Goal: Transaction & Acquisition: Book appointment/travel/reservation

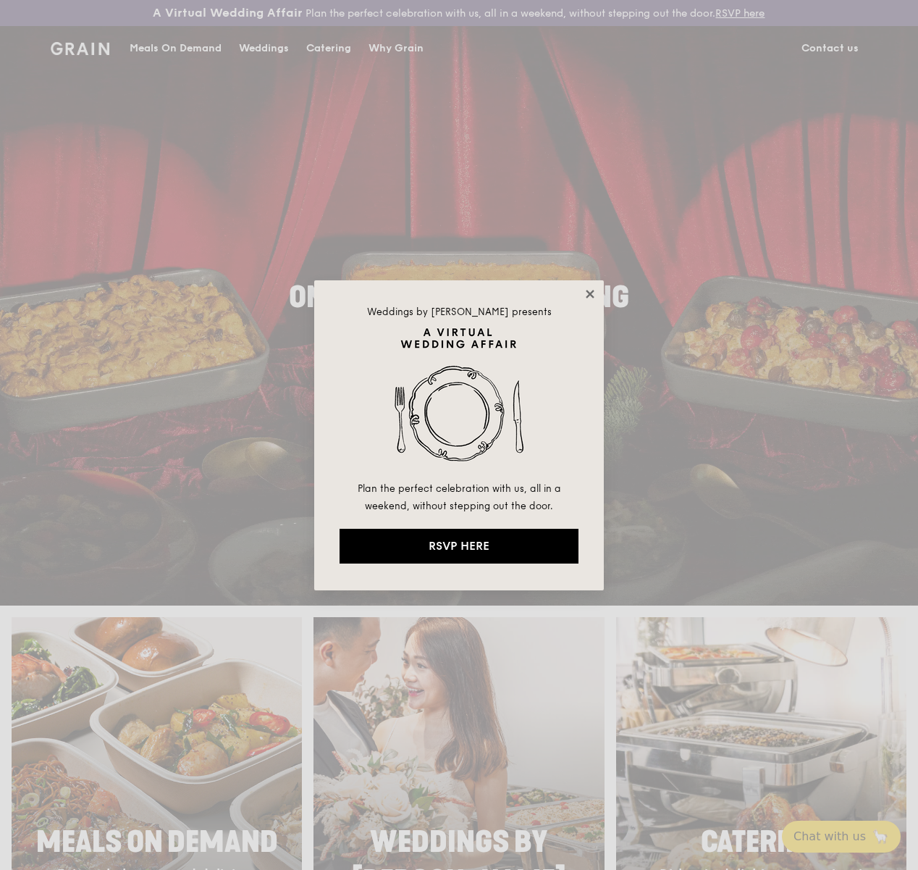
click at [595, 291] on icon at bounding box center [590, 294] width 13 height 13
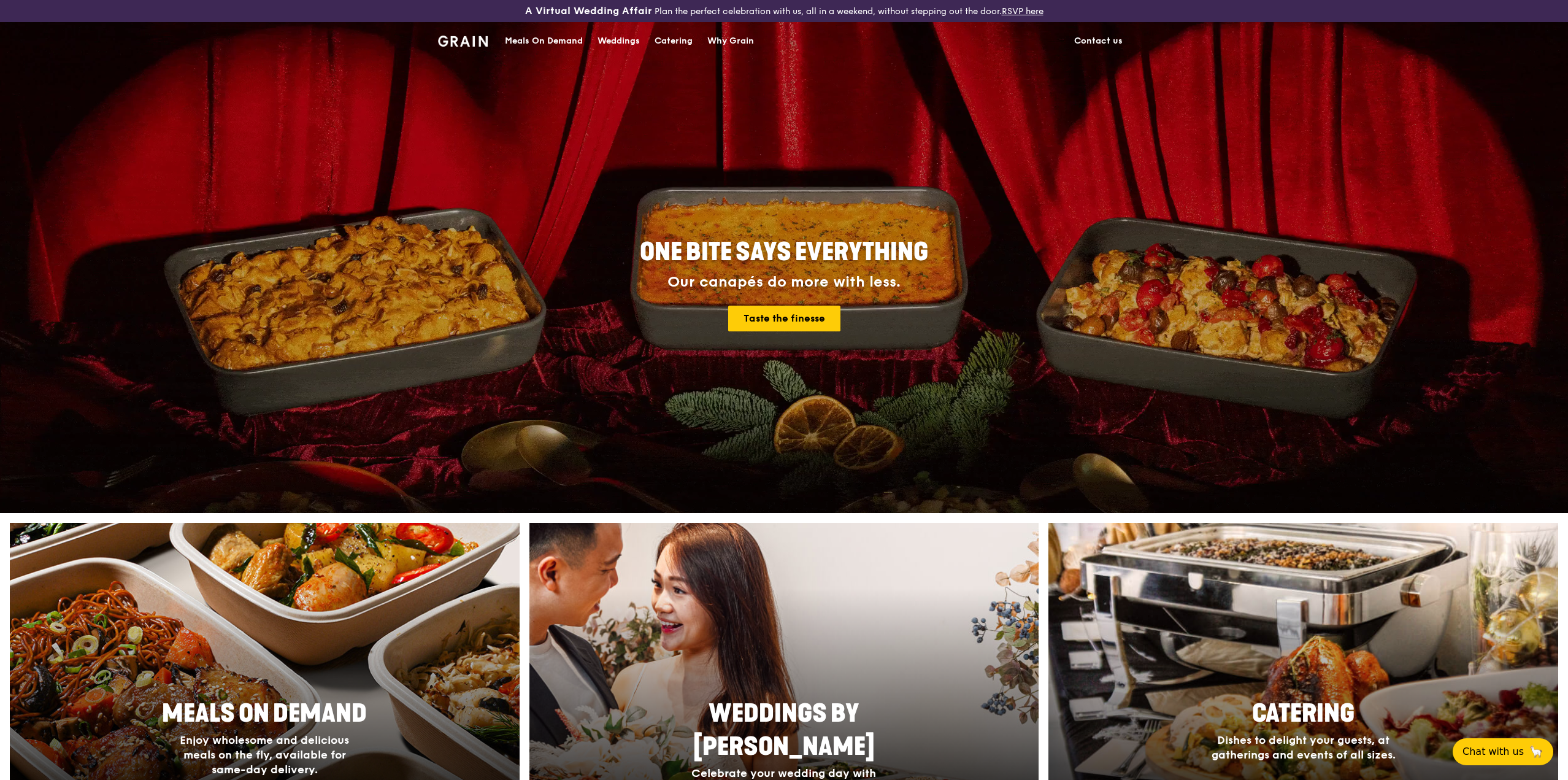
click at [668, 39] on div "Catering" at bounding box center [673, 41] width 38 height 36
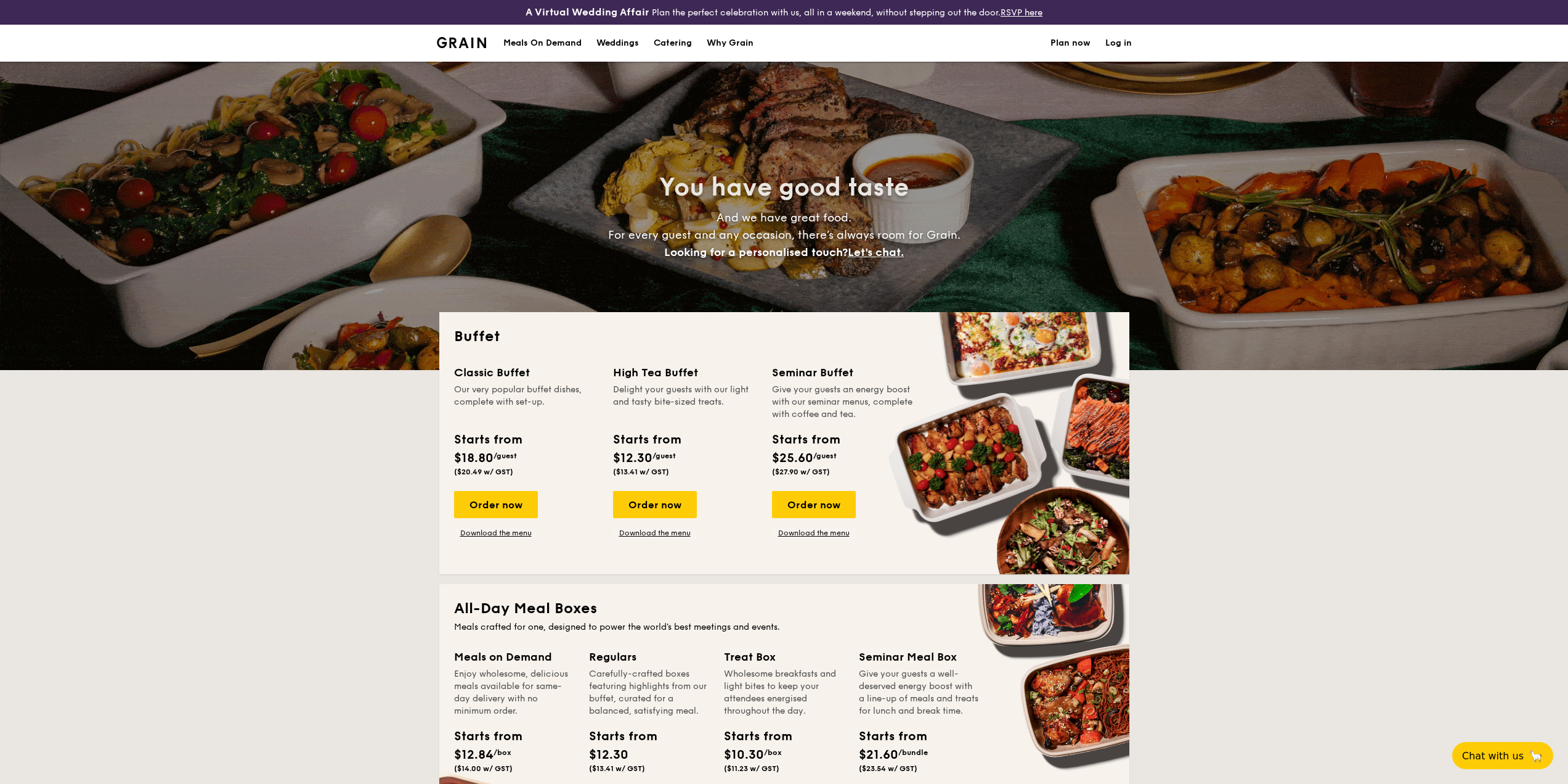
select select
click at [553, 39] on div "Meals On Demand" at bounding box center [543, 43] width 78 height 37
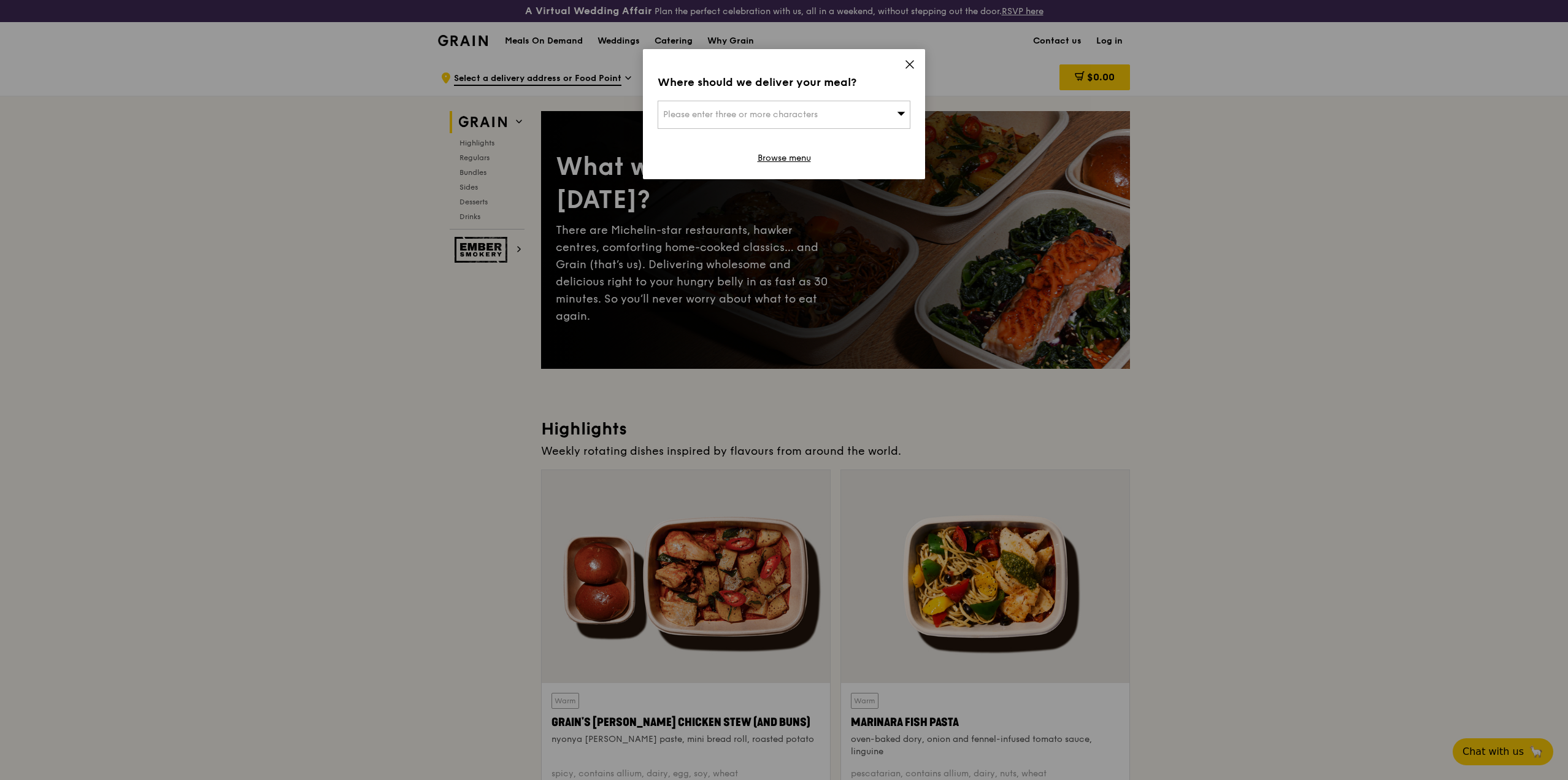
click at [839, 113] on div "Please enter three or more characters" at bounding box center [784, 114] width 252 height 28
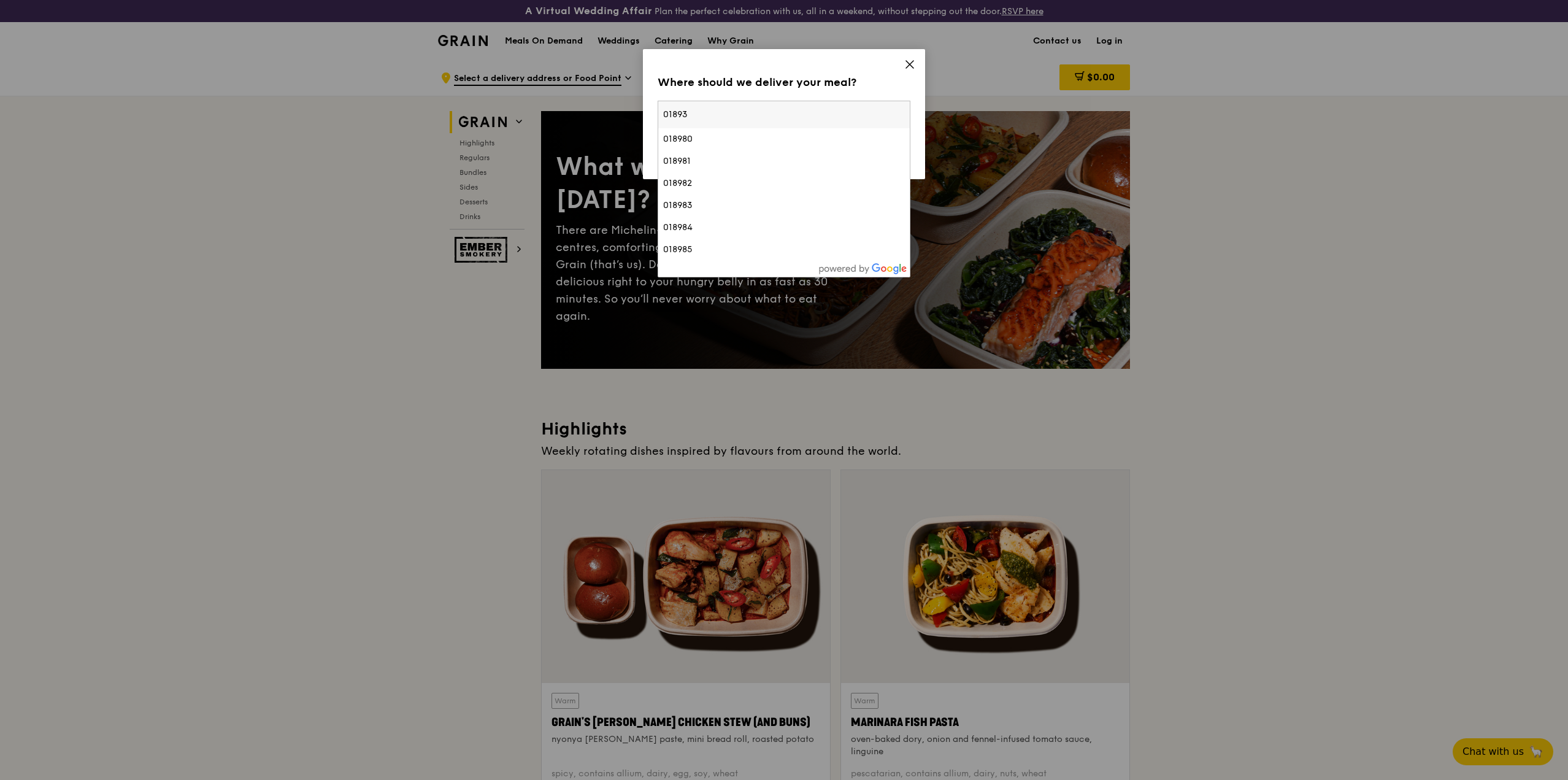
type input "018936"
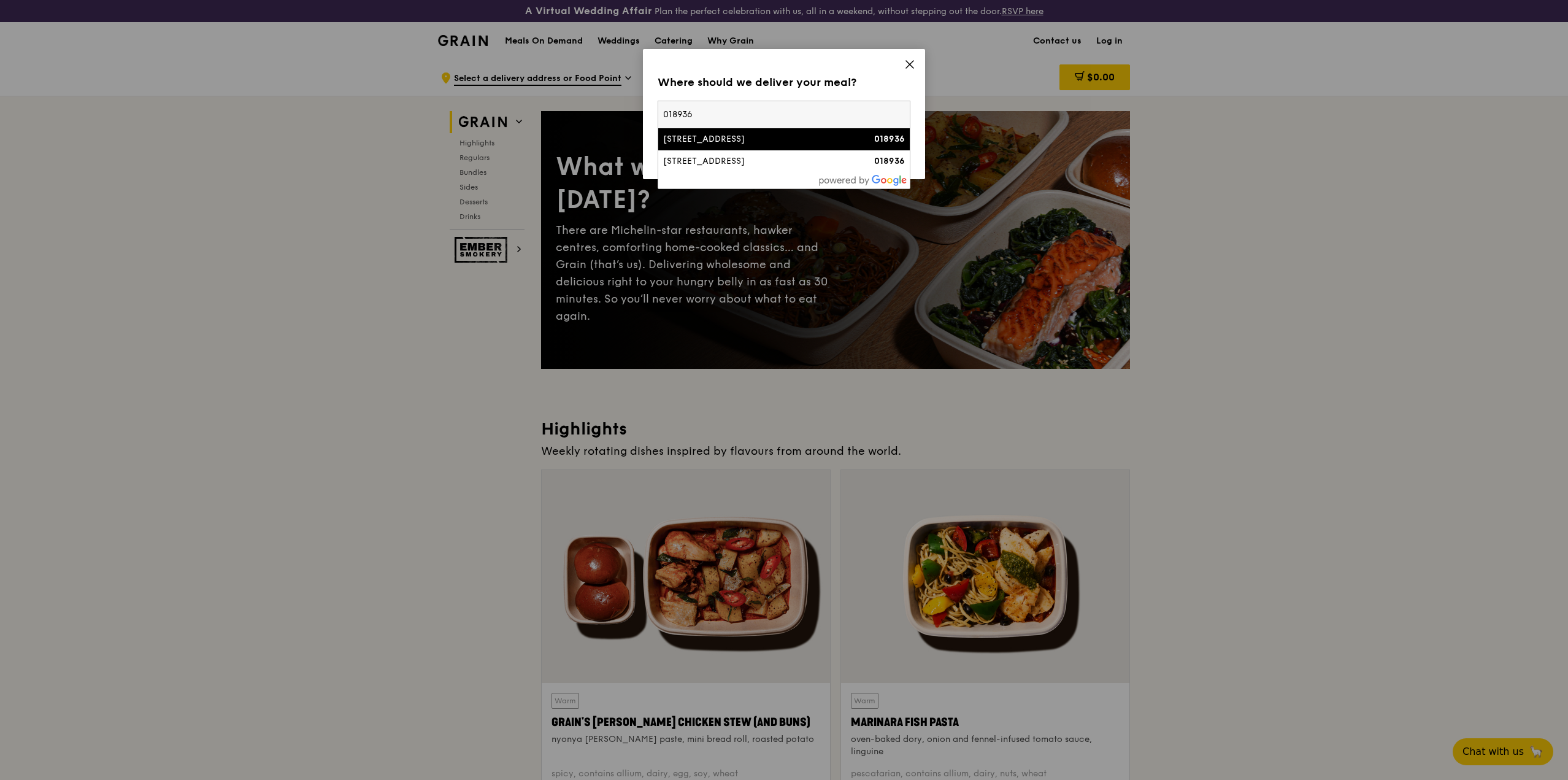
type input "e.goh@robeco.com"
click at [808, 142] on div "7 Straits View, Marina One East Tower" at bounding box center [754, 139] width 181 height 12
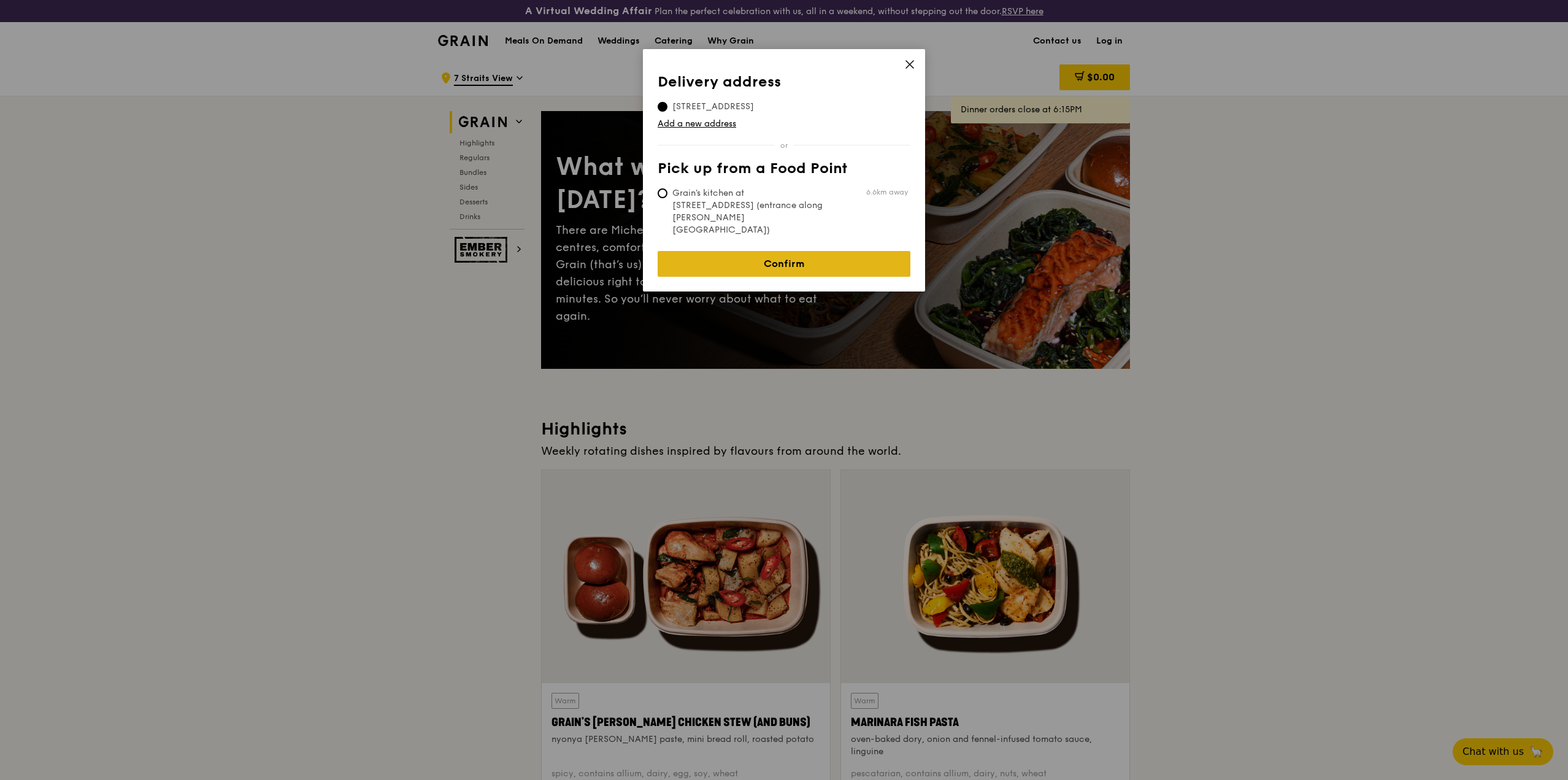
click at [792, 251] on link "Confirm" at bounding box center [784, 263] width 252 height 25
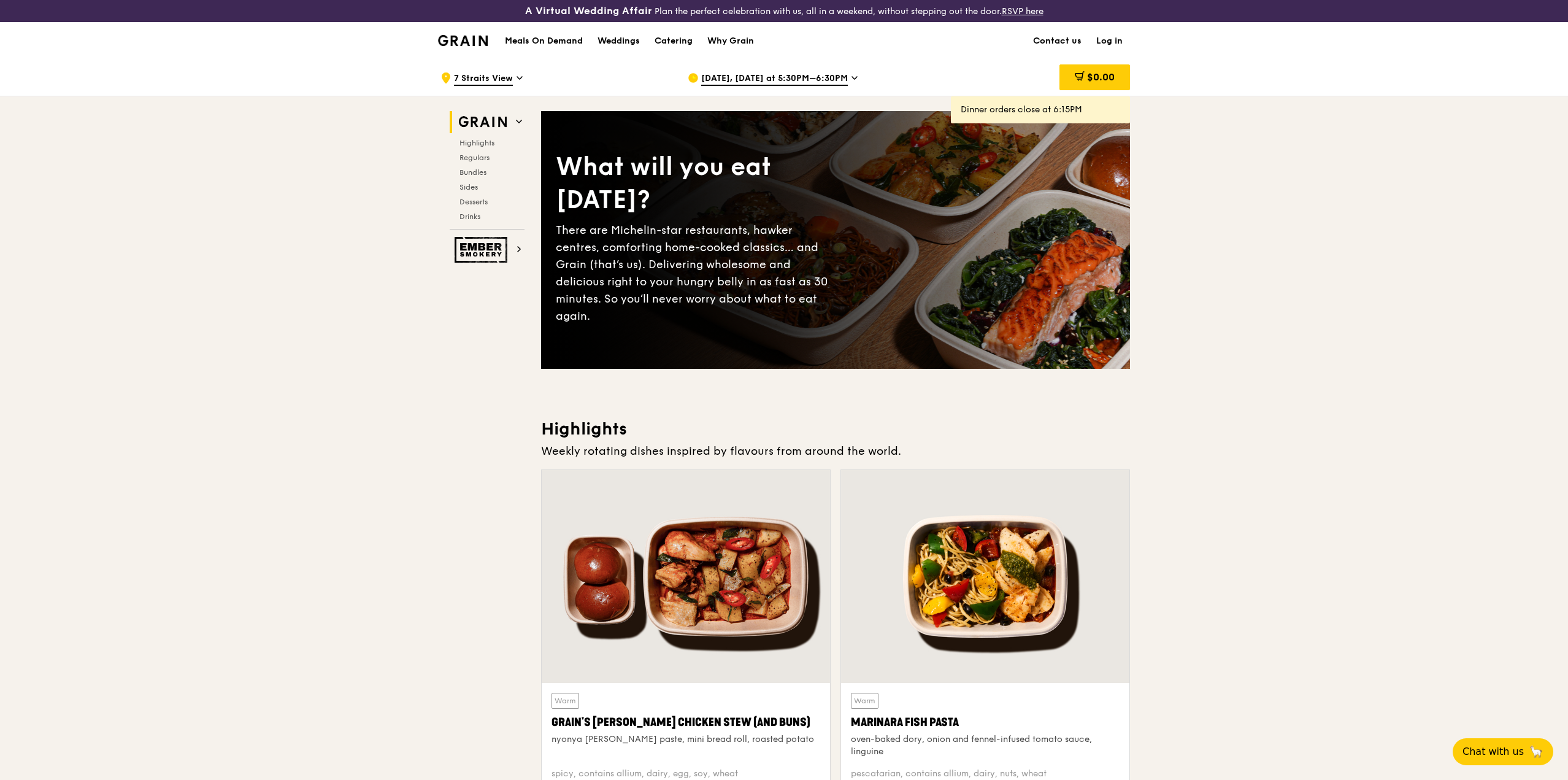
click at [851, 80] on icon at bounding box center [854, 77] width 6 height 11
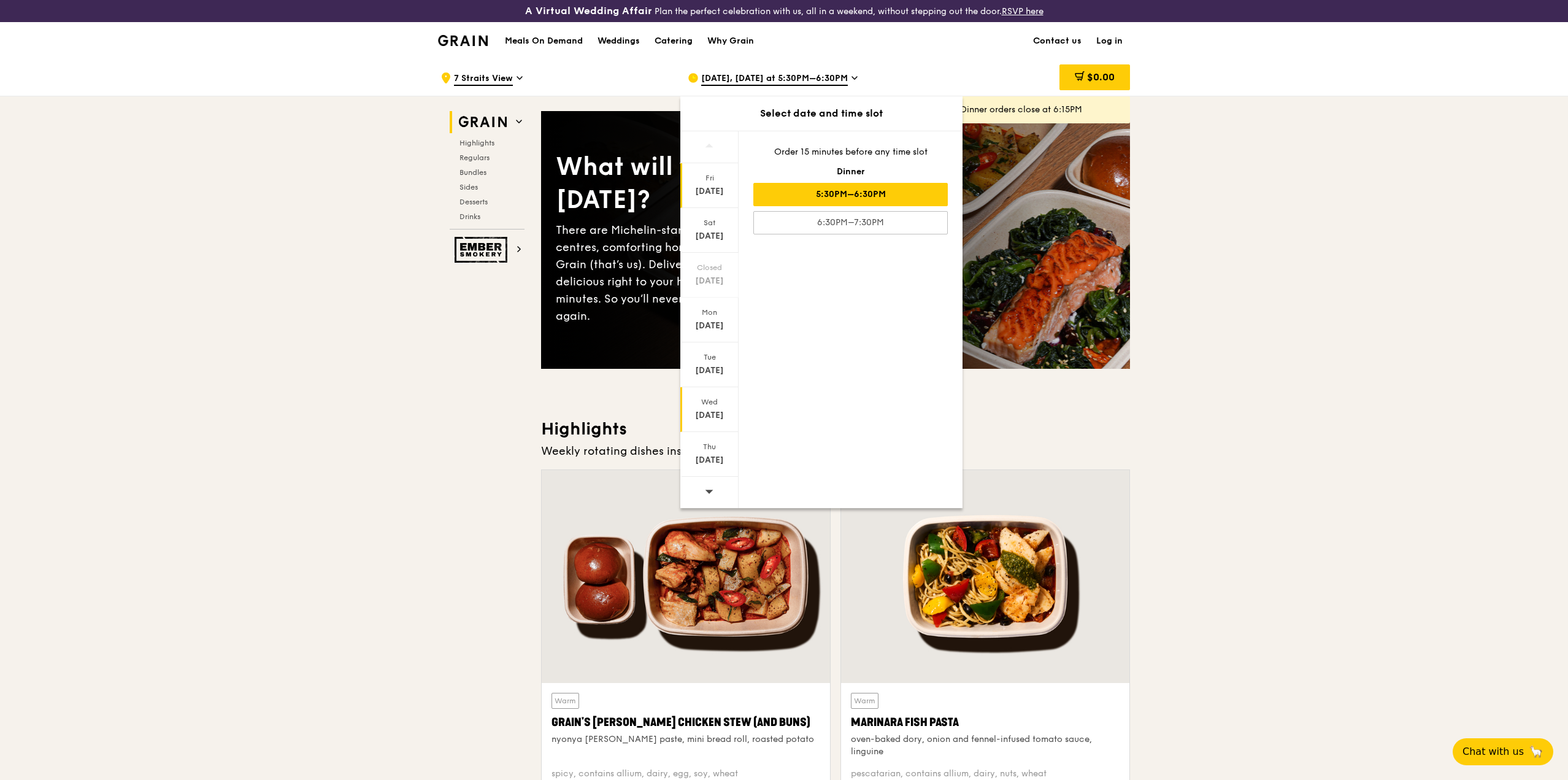
click at [713, 418] on div "Sep 24" at bounding box center [709, 415] width 54 height 12
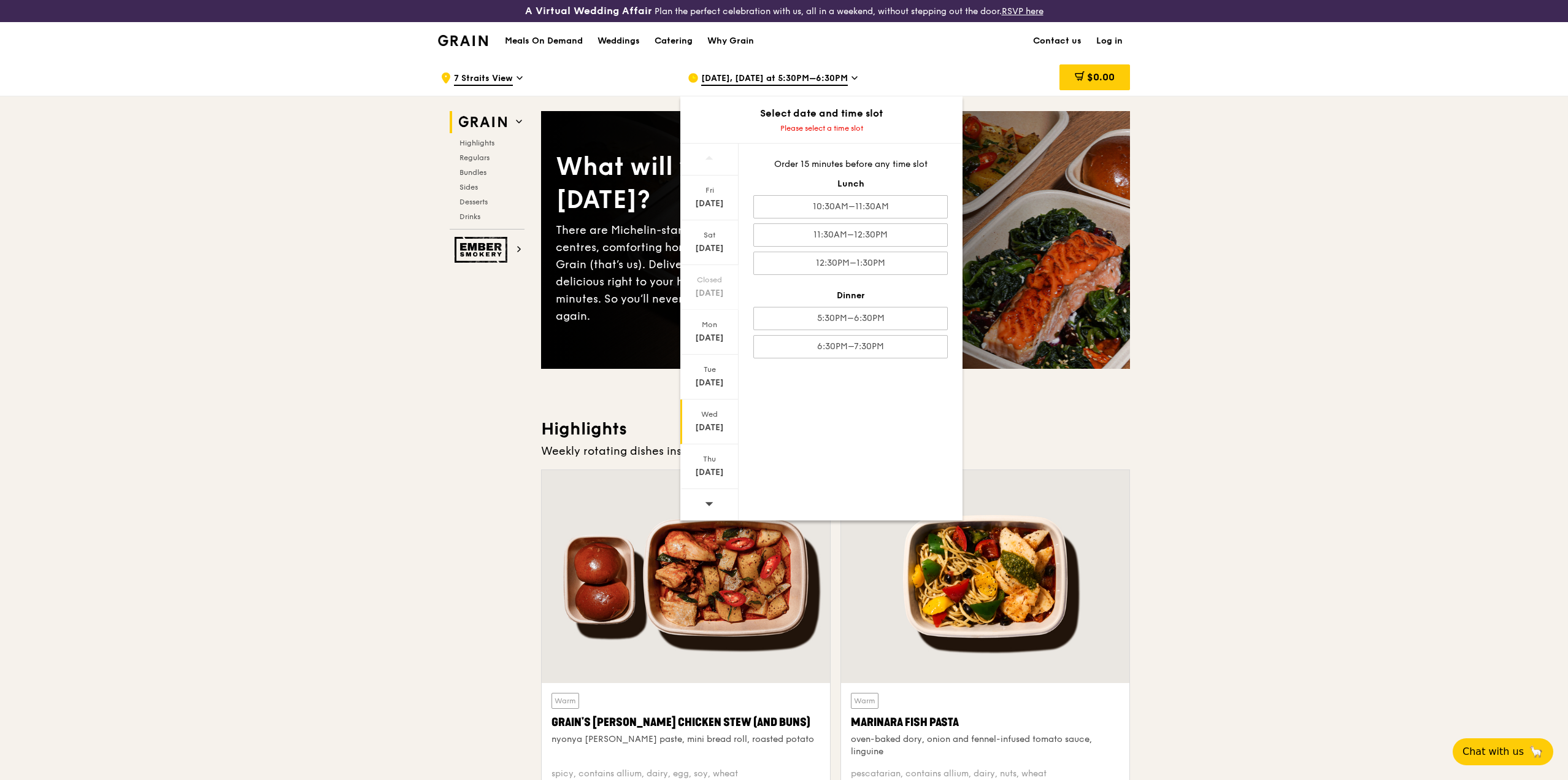
click at [713, 426] on div "Sep 24" at bounding box center [709, 428] width 54 height 12
click at [709, 419] on div "Wed Sep 24" at bounding box center [709, 422] width 58 height 45
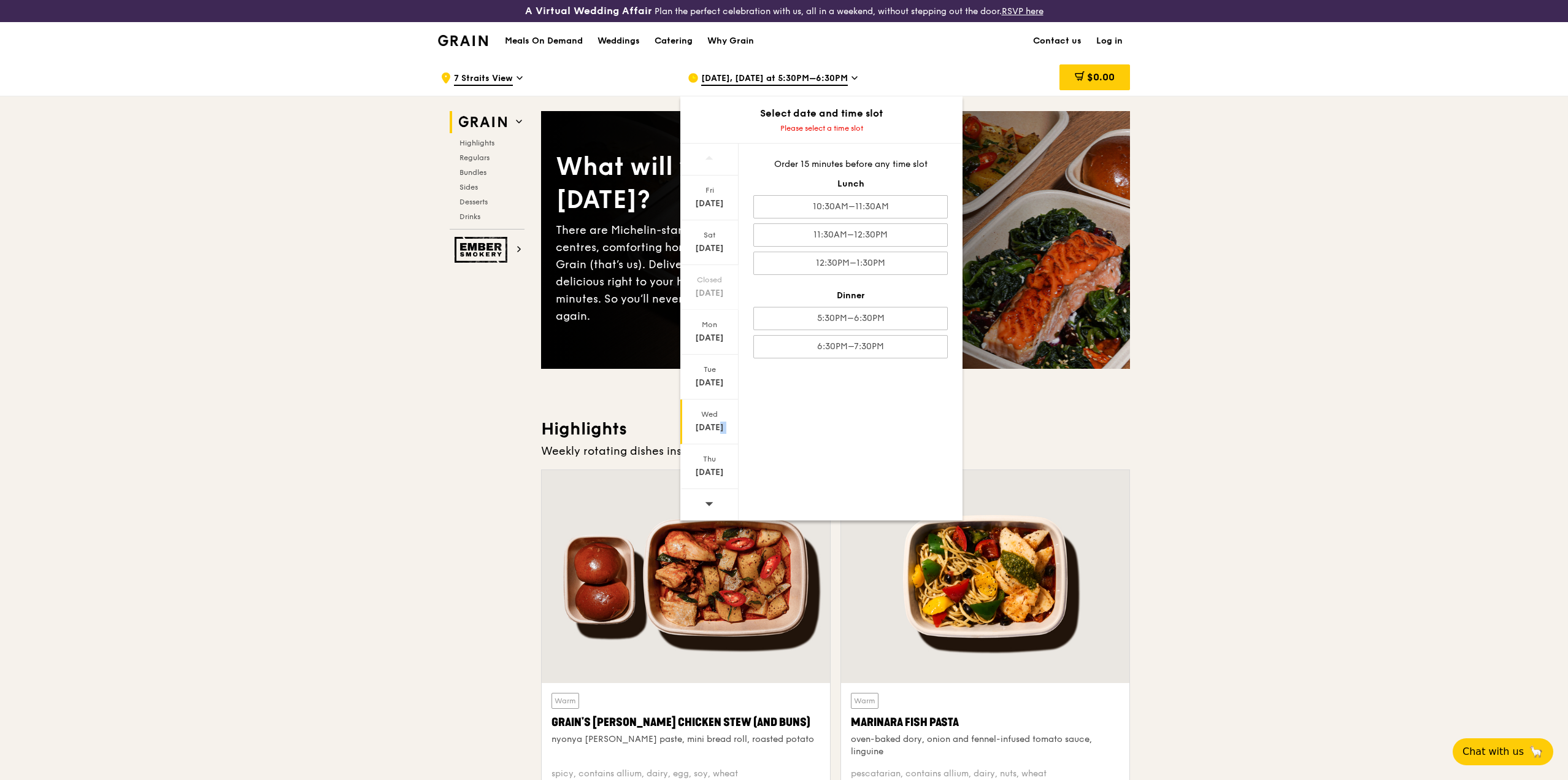
click at [709, 419] on div "Wed Sep 24" at bounding box center [709, 422] width 58 height 45
click at [857, 435] on div "Fri Sep 19 Sat Sep 20 Closed Sep 21 Mon Sep 22 Tue Sep 23 Wed Sep 24 Thu Sep 25…" at bounding box center [821, 331] width 282 height 377
click at [718, 419] on div "Wed Sep 24" at bounding box center [709, 422] width 58 height 45
click at [851, 80] on icon at bounding box center [854, 77] width 6 height 11
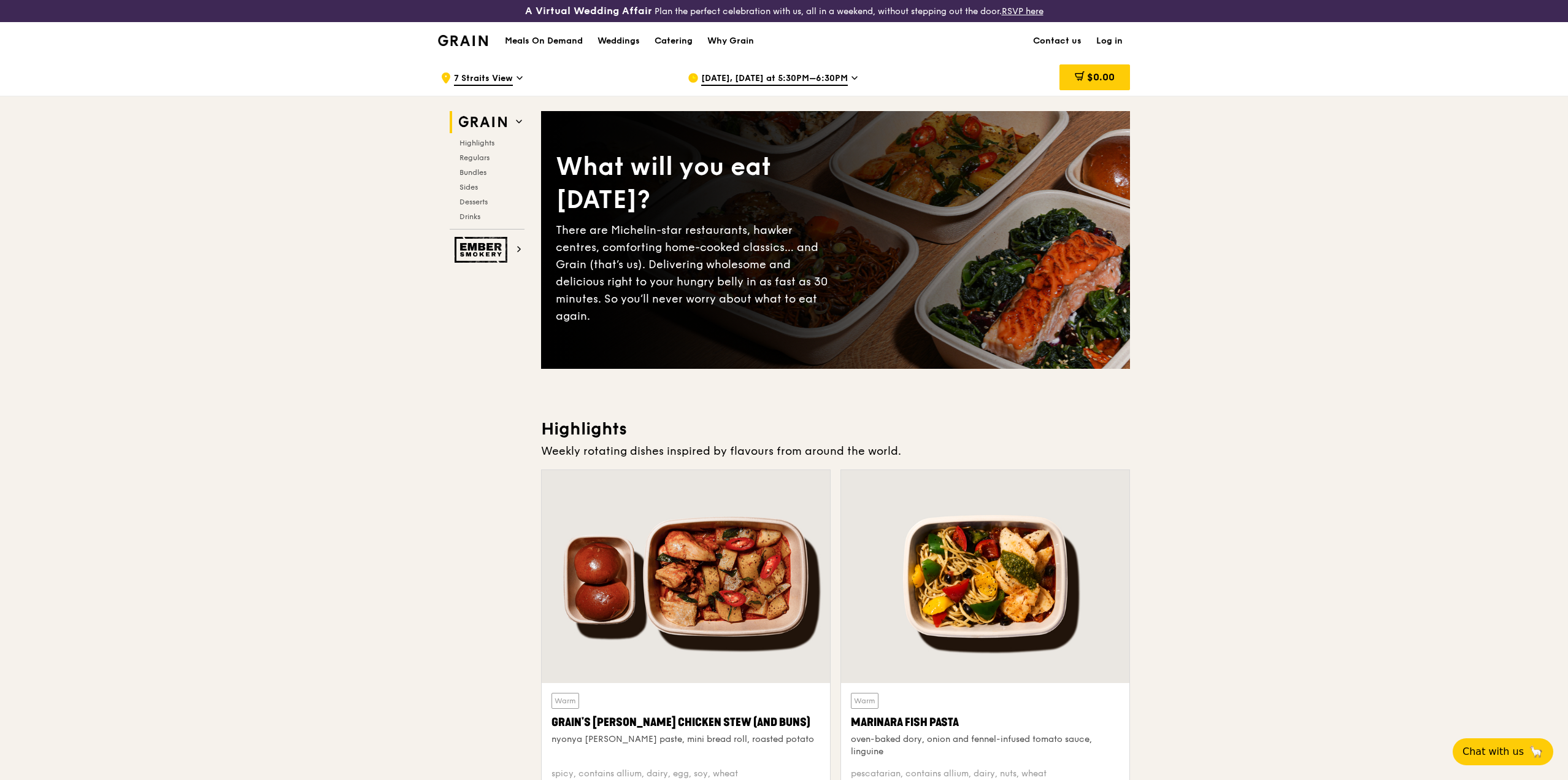
click at [851, 80] on icon at bounding box center [854, 77] width 6 height 11
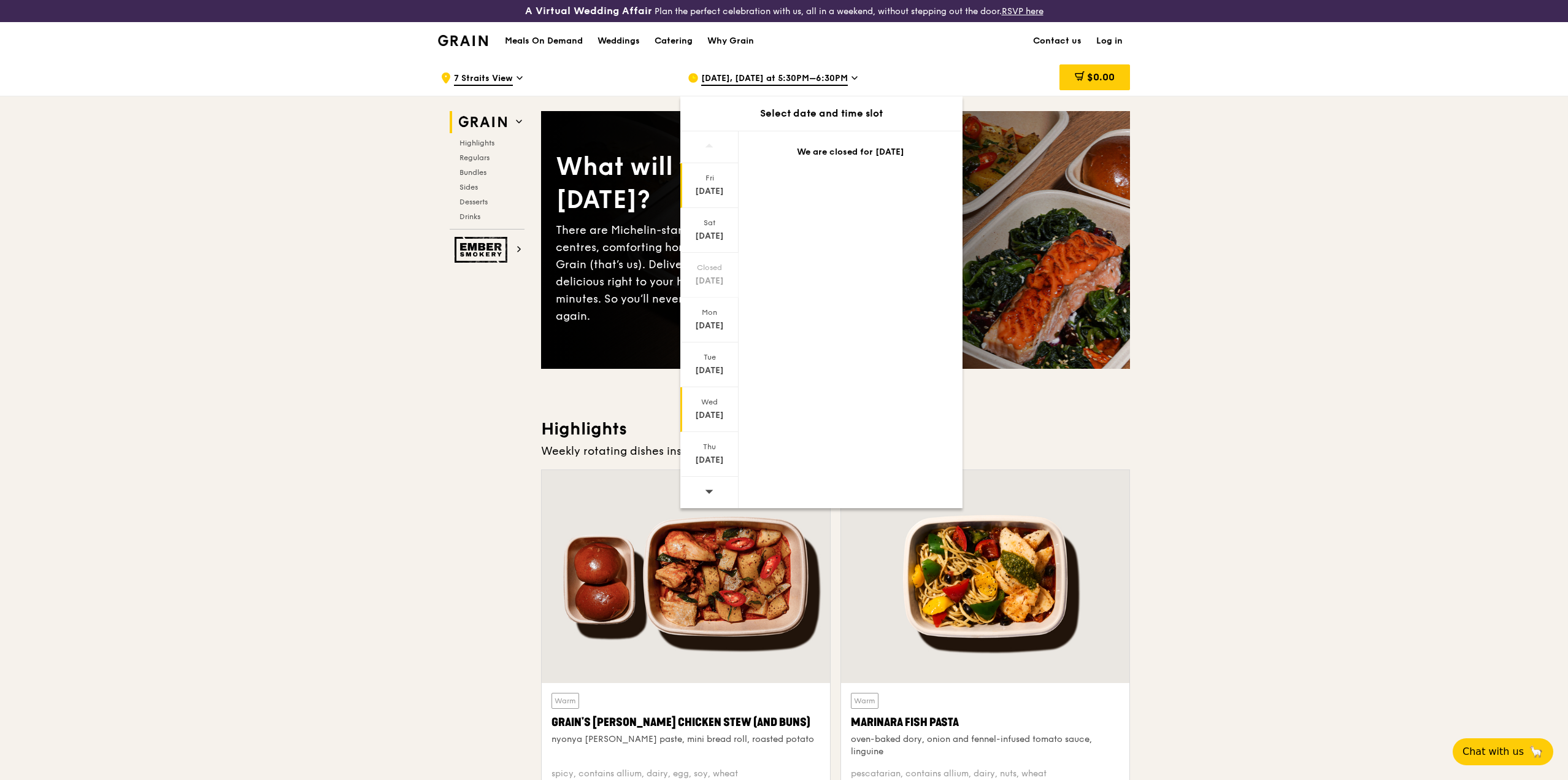
click at [701, 412] on div "Sep 24" at bounding box center [709, 415] width 54 height 12
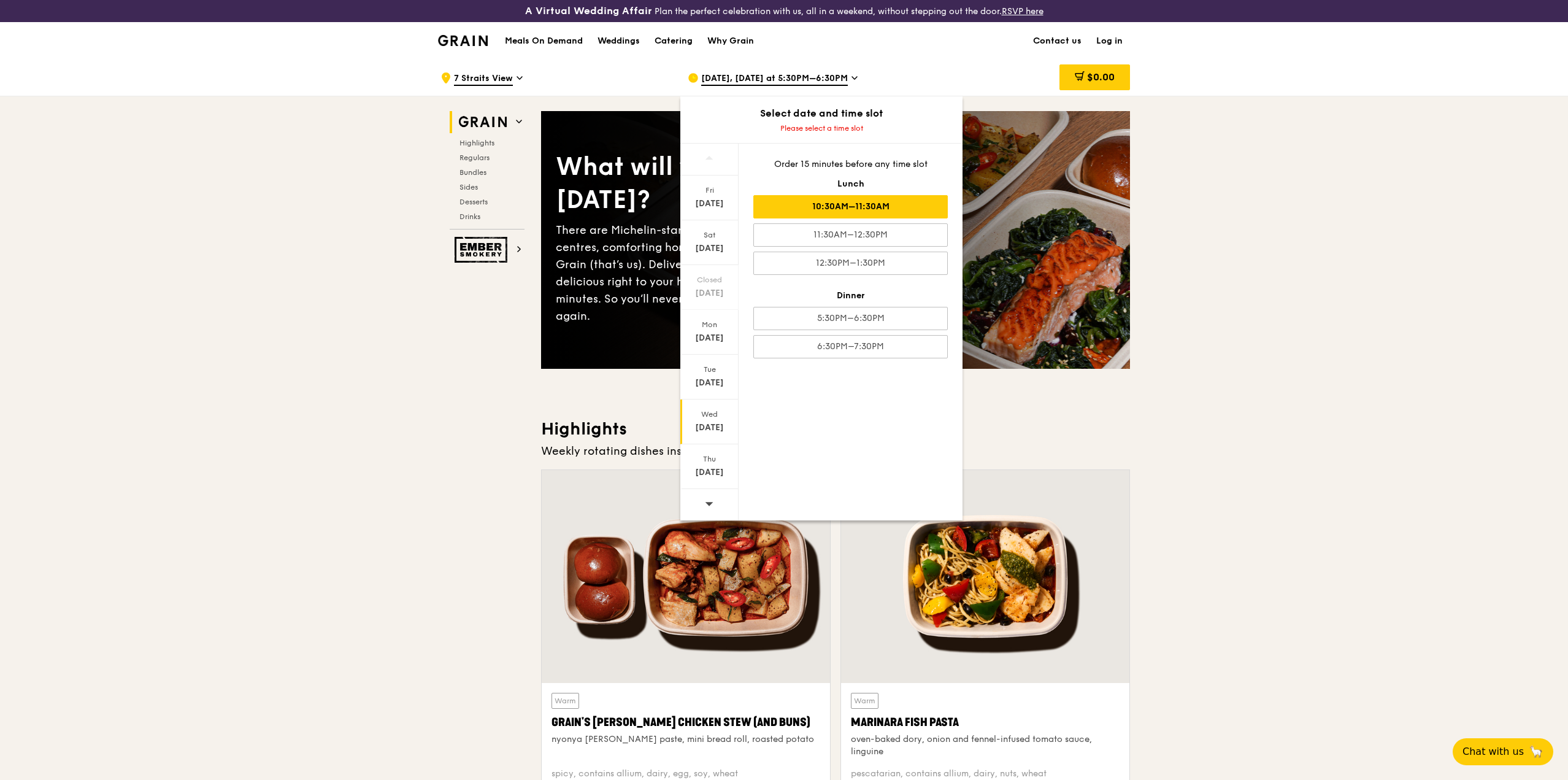
click at [896, 206] on div "10:30AM–11:30AM" at bounding box center [850, 207] width 195 height 24
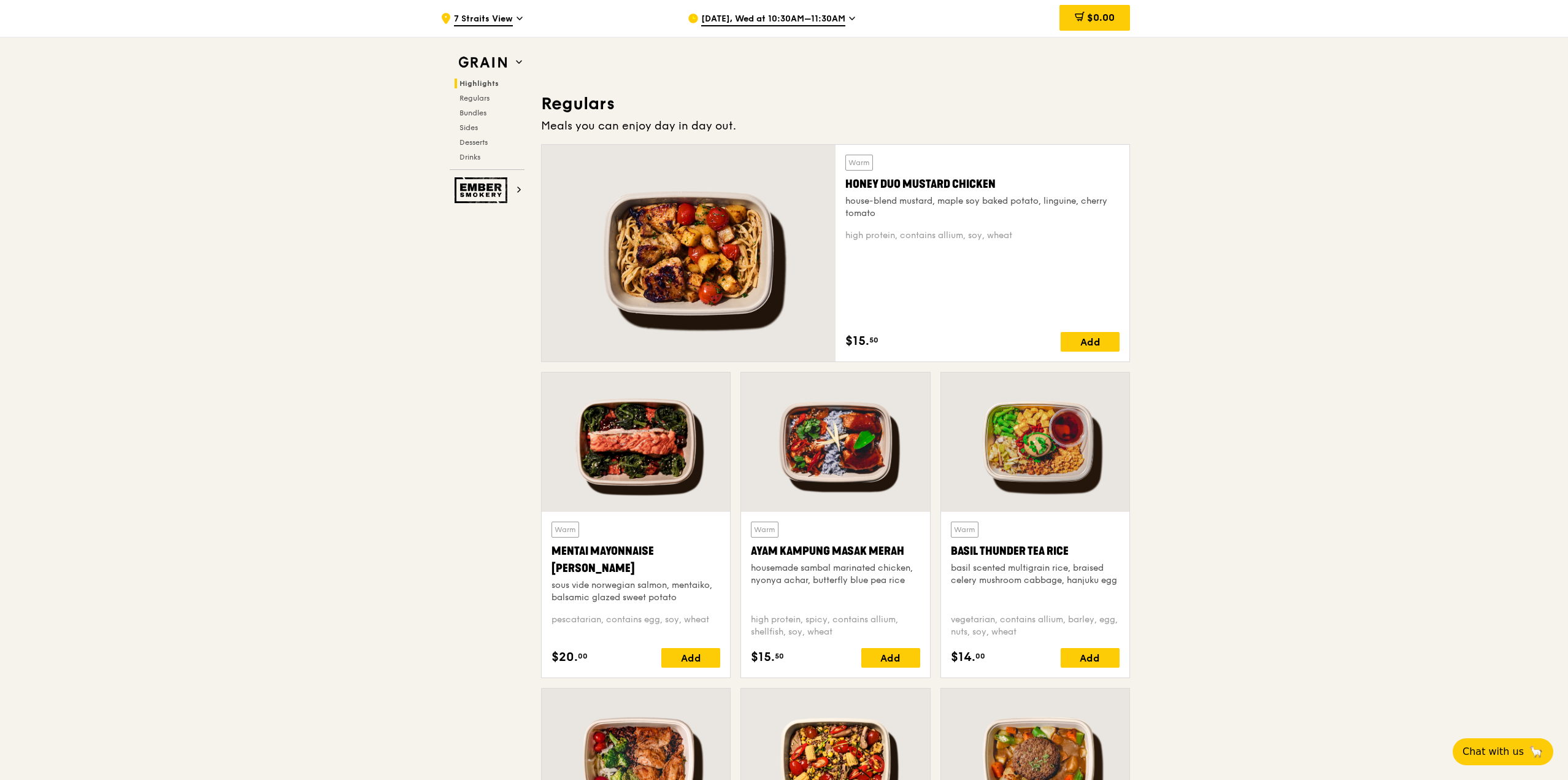
scroll to position [859, 0]
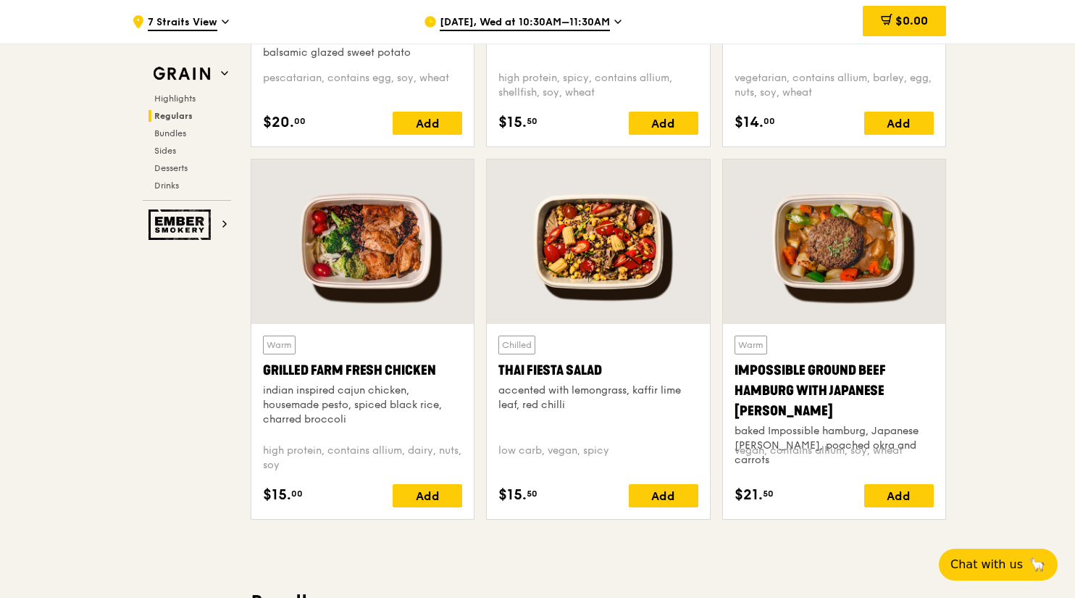
scroll to position [1592, 0]
